Goal: Register for event/course

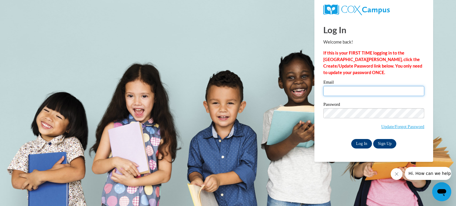
type input "[PERSON_NAME][EMAIL_ADDRESS][PERSON_NAME][DOMAIN_NAME]"
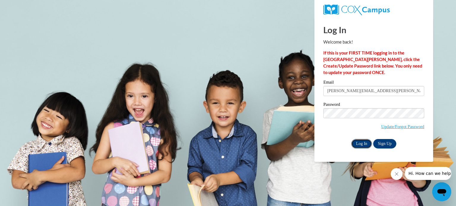
click at [362, 142] on input "Log In" at bounding box center [361, 143] width 21 height 9
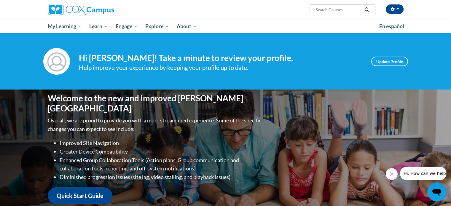
click at [322, 13] on input "Search..." at bounding box center [338, 9] width 47 height 7
type input "reading fluency"
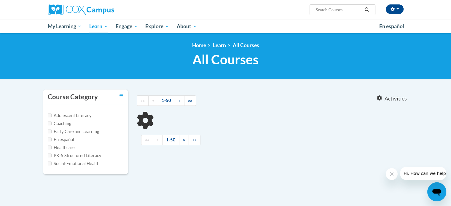
type input "reading fluency"
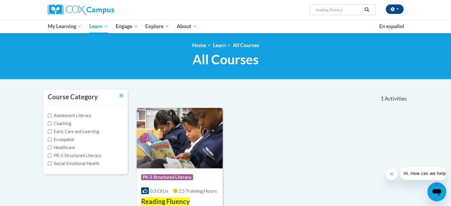
click at [167, 137] on img at bounding box center [180, 138] width 86 height 61
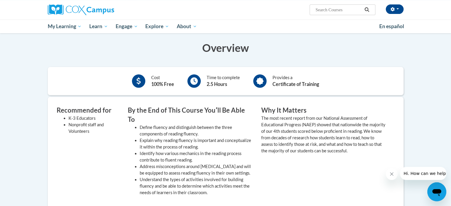
scroll to position [61, 0]
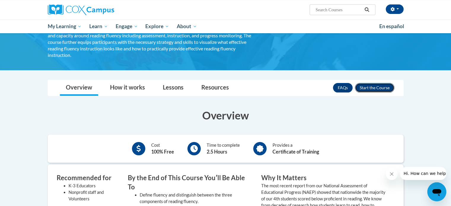
click at [368, 84] on button "Enroll" at bounding box center [374, 87] width 39 height 9
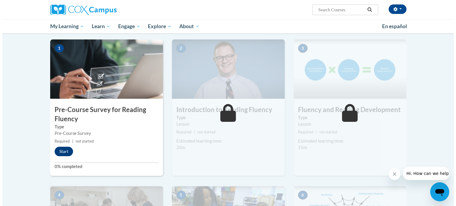
scroll to position [119, 0]
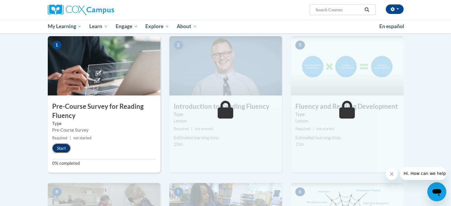
click at [62, 149] on button "Start" at bounding box center [61, 148] width 18 height 9
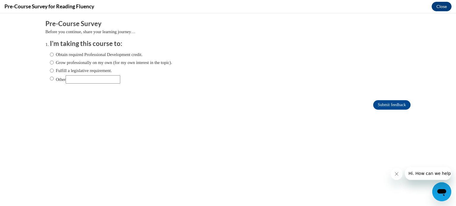
scroll to position [0, 0]
click at [50, 71] on input "Fulfill a legislative requirement." at bounding box center [52, 70] width 4 height 7
radio input "true"
click at [394, 104] on input "Submit feedback" at bounding box center [391, 104] width 37 height 9
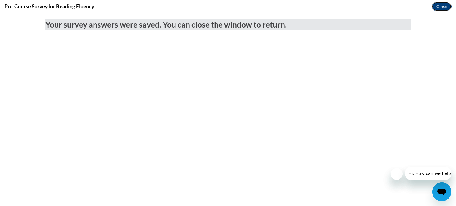
click at [439, 7] on button "Close" at bounding box center [442, 6] width 20 height 9
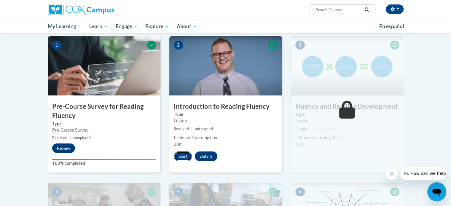
click at [185, 154] on button "Start" at bounding box center [183, 156] width 18 height 9
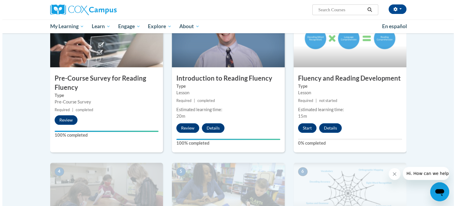
scroll to position [148, 0]
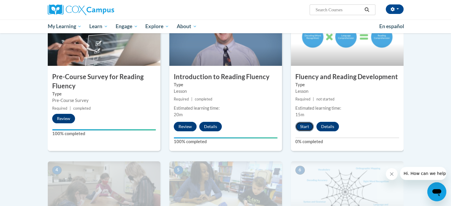
click at [303, 126] on button "Start" at bounding box center [305, 126] width 18 height 9
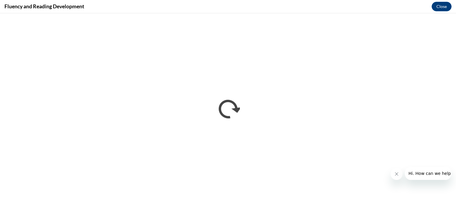
scroll to position [0, 0]
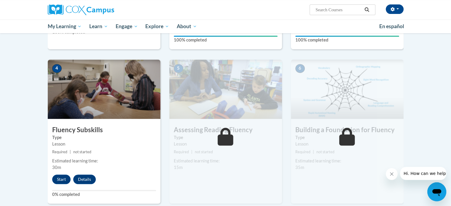
scroll to position [250, 0]
